Goal: Navigation & Orientation: Find specific page/section

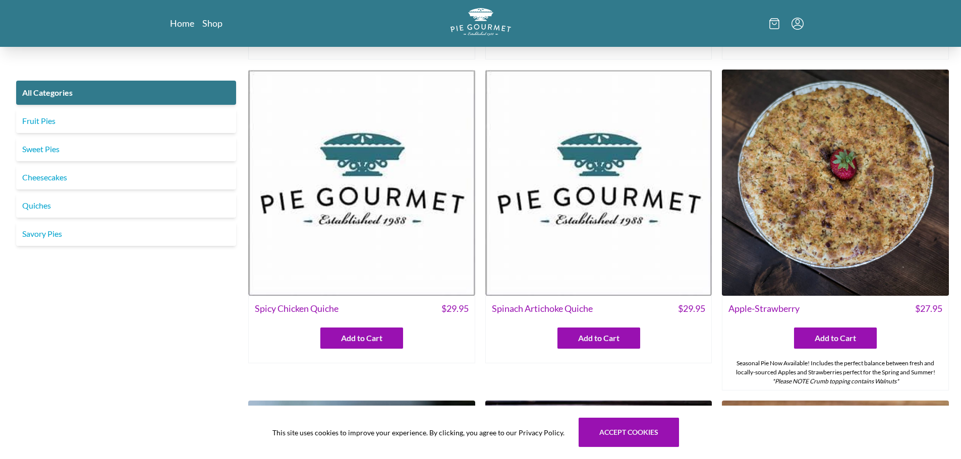
scroll to position [152, 0]
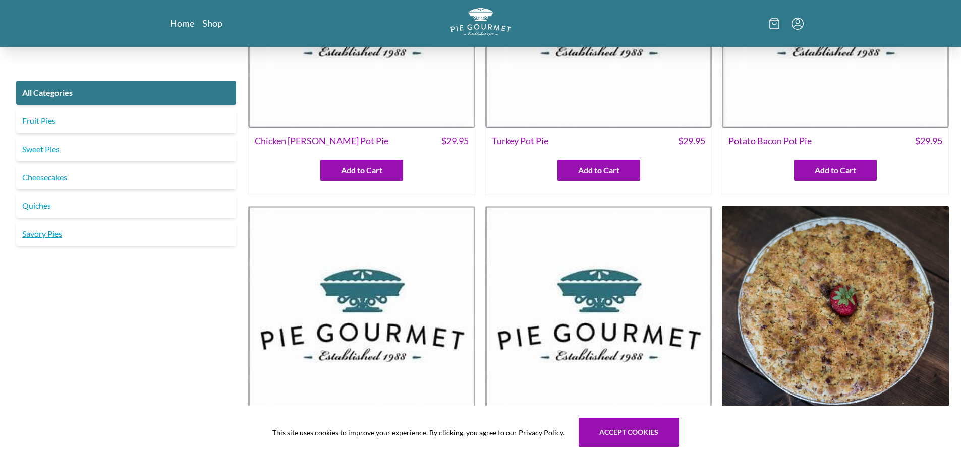
click at [85, 236] on link "Savory Pies" at bounding box center [126, 234] width 220 height 24
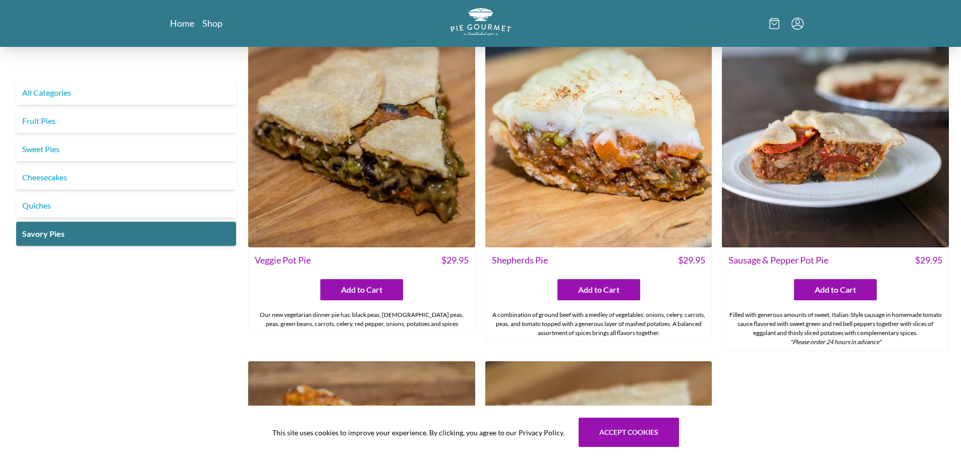
scroll to position [329, 0]
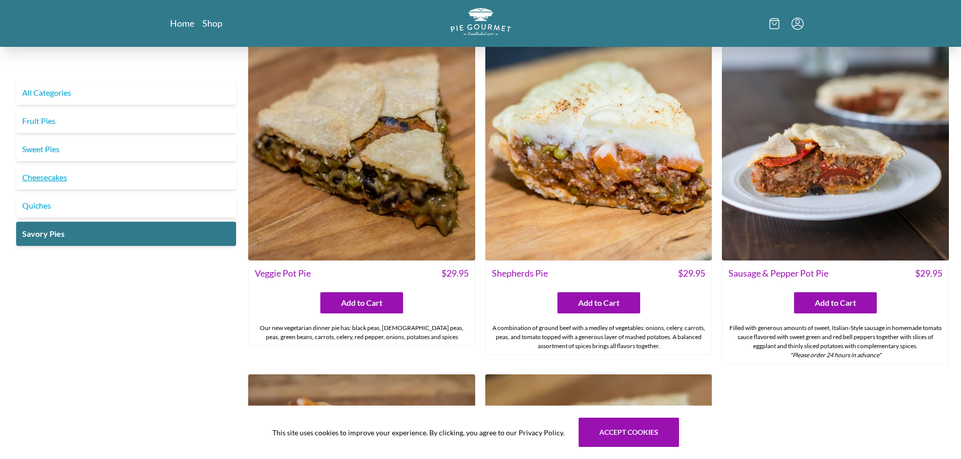
click at [90, 179] on link "Cheesecakes" at bounding box center [126, 177] width 220 height 24
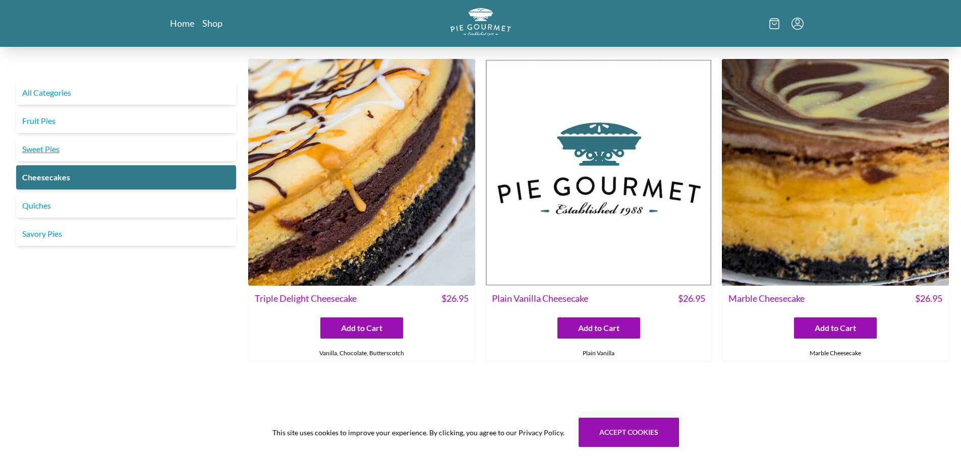
click at [114, 144] on link "Sweet Pies" at bounding box center [126, 149] width 220 height 24
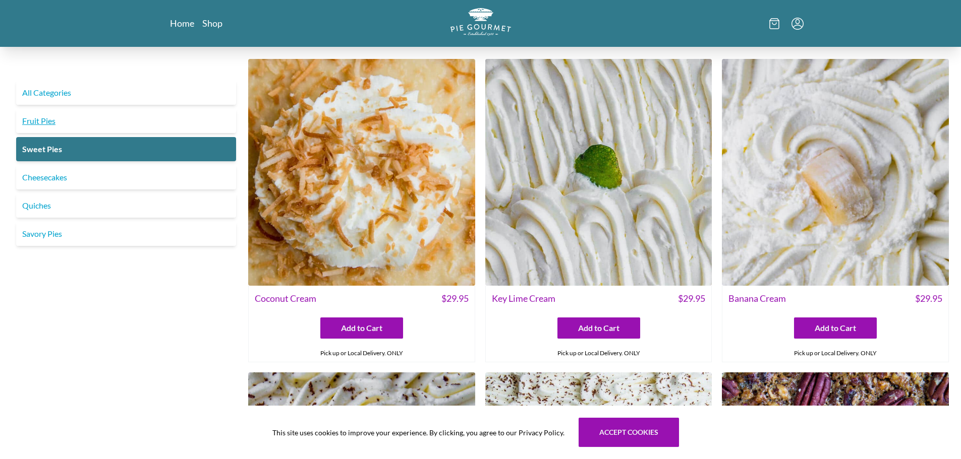
click at [79, 122] on link "Fruit Pies" at bounding box center [126, 121] width 220 height 24
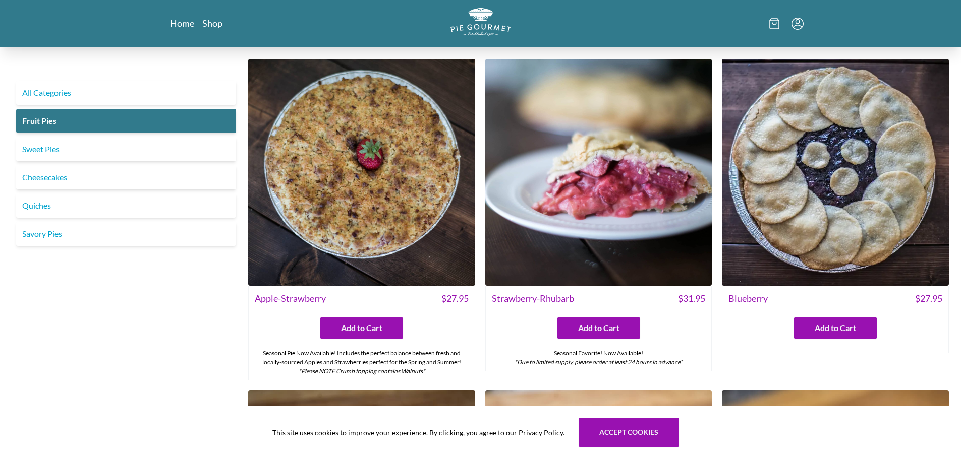
click at [132, 147] on link "Sweet Pies" at bounding box center [126, 149] width 220 height 24
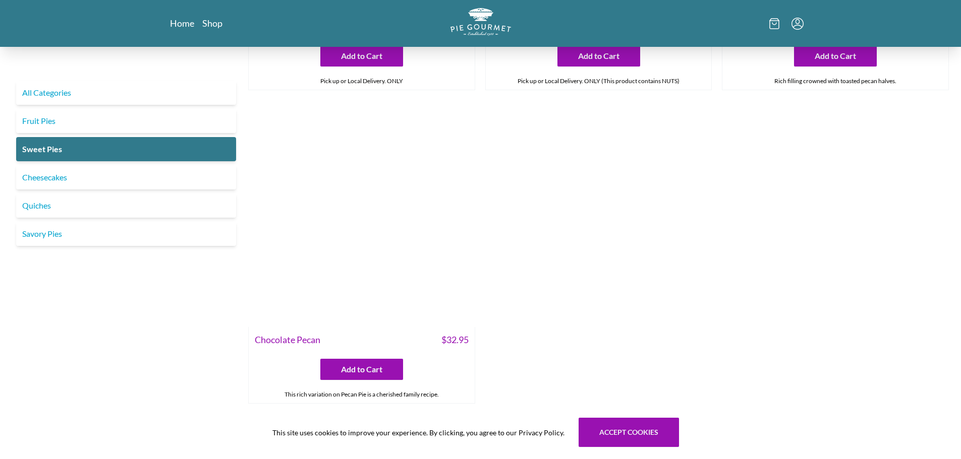
scroll to position [623, 0]
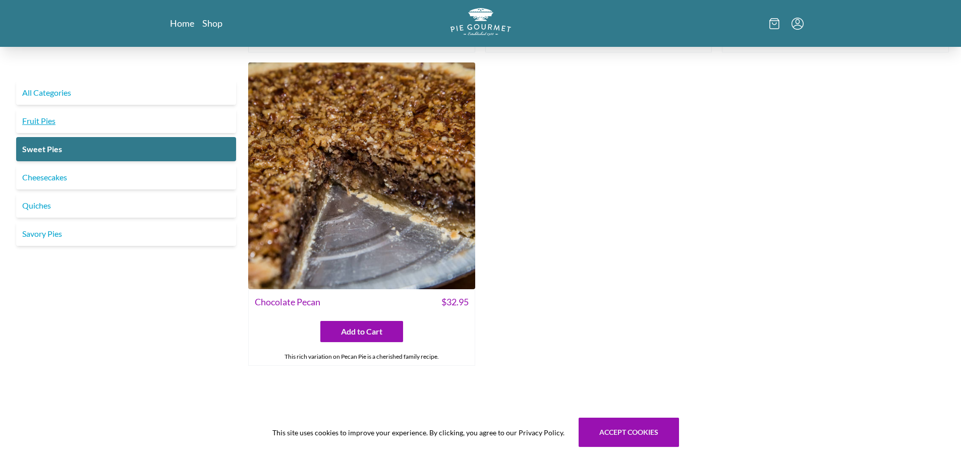
click at [80, 118] on link "Fruit Pies" at bounding box center [126, 121] width 220 height 24
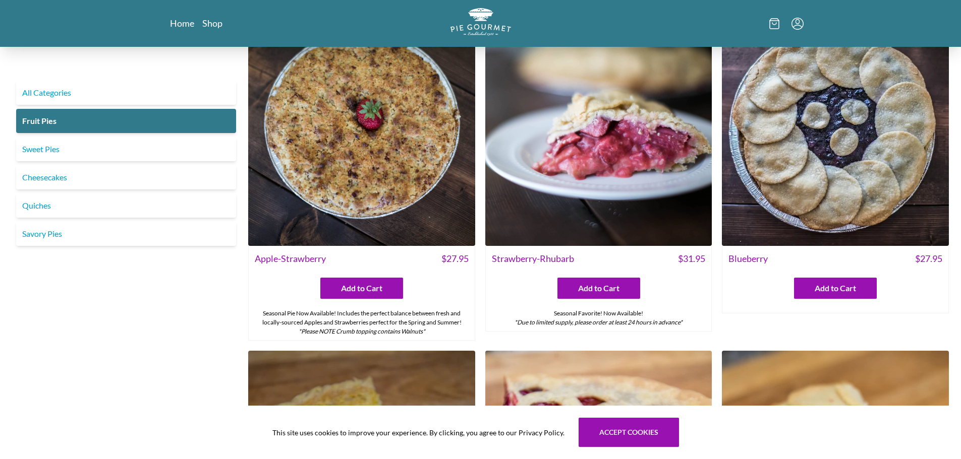
scroll to position [21, 0]
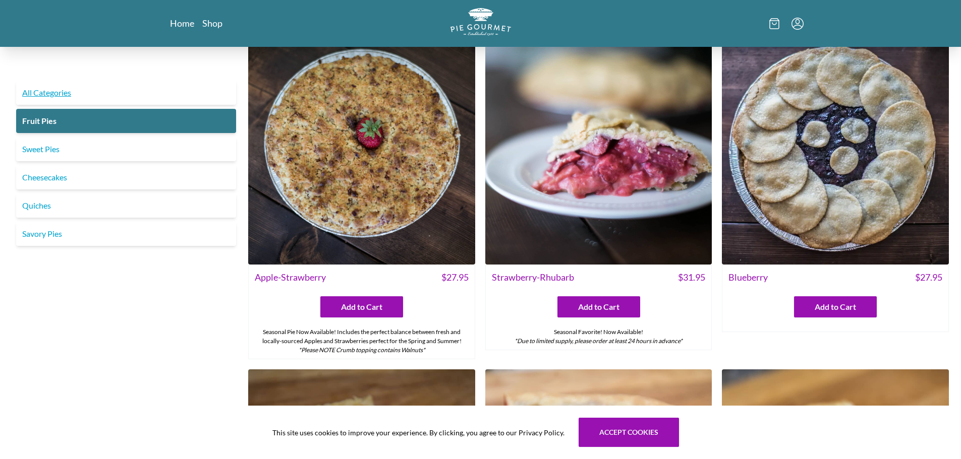
click at [49, 91] on link "All Categories" at bounding box center [126, 93] width 220 height 24
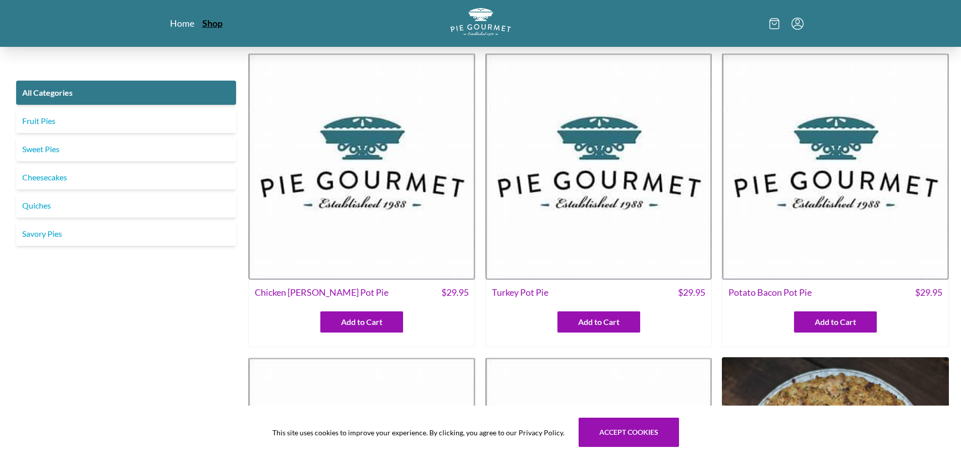
click at [212, 19] on link "Shop" at bounding box center [212, 23] width 20 height 12
click at [173, 21] on link "Home" at bounding box center [182, 23] width 25 height 12
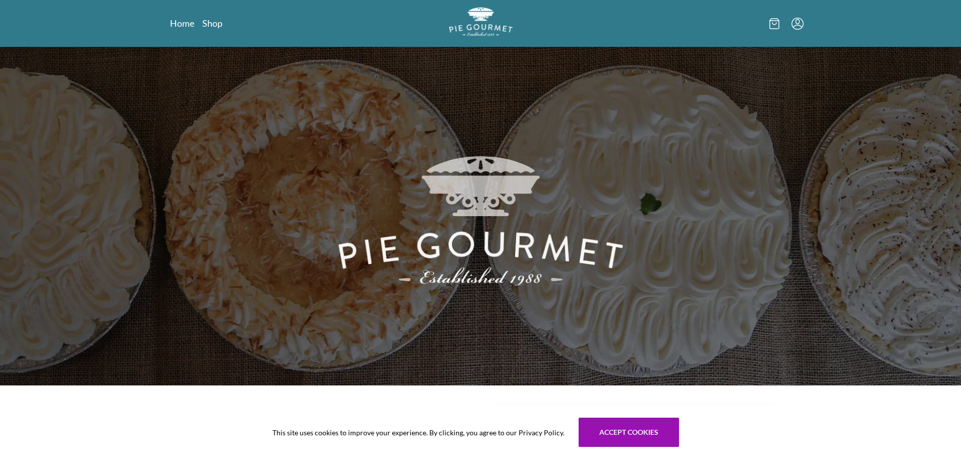
click at [472, 14] on img "Logo" at bounding box center [481, 21] width 64 height 29
click at [487, 20] on img "Logo" at bounding box center [481, 21] width 64 height 29
click at [189, 26] on link "Home" at bounding box center [182, 23] width 25 height 12
